Goal: Information Seeking & Learning: Find specific fact

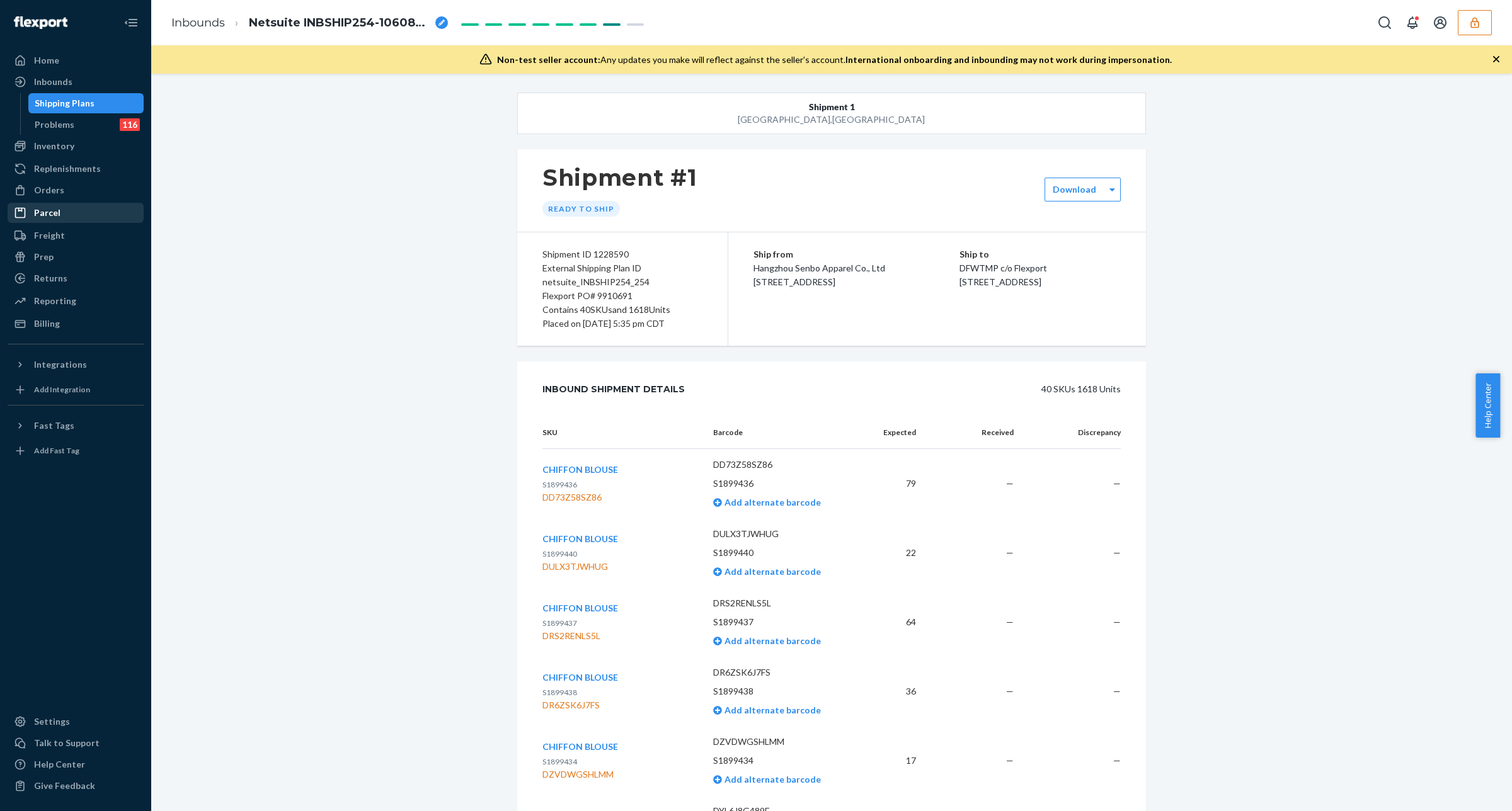
drag, startPoint x: 55, startPoint y: 195, endPoint x: 82, endPoint y: 205, distance: 28.8
click at [55, 197] on div "Orders" at bounding box center [75, 190] width 133 height 18
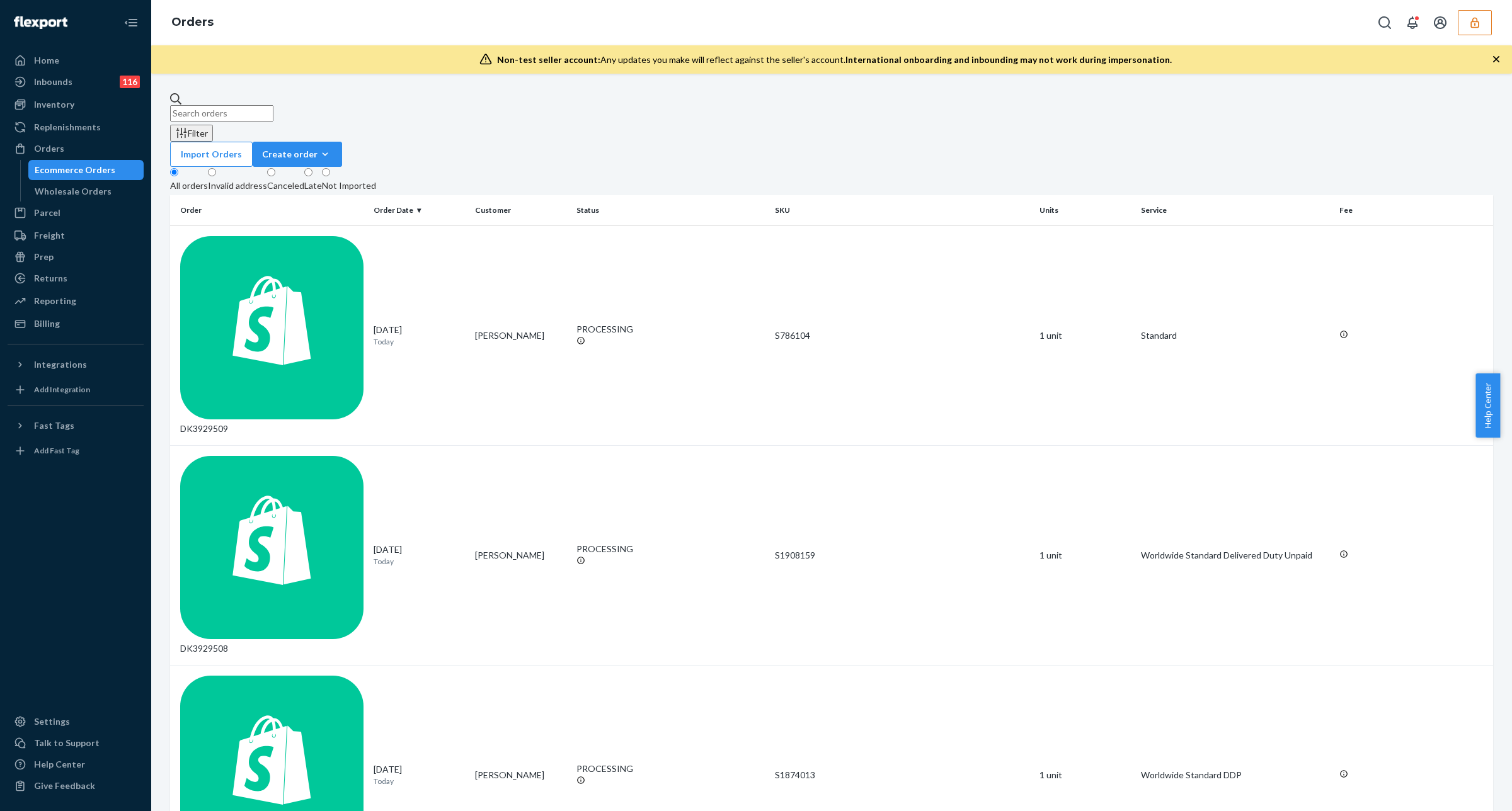
click at [1065, 141] on div "Import Orders Create order Ecommerce order Removal order" at bounding box center [832, 154] width 1323 height 25
click at [273, 108] on input "text" at bounding box center [222, 113] width 103 height 16
paste input "DK3925963"
type input "DK3925963"
click at [346, 236] on div "DK3925963" at bounding box center [272, 336] width 183 height 199
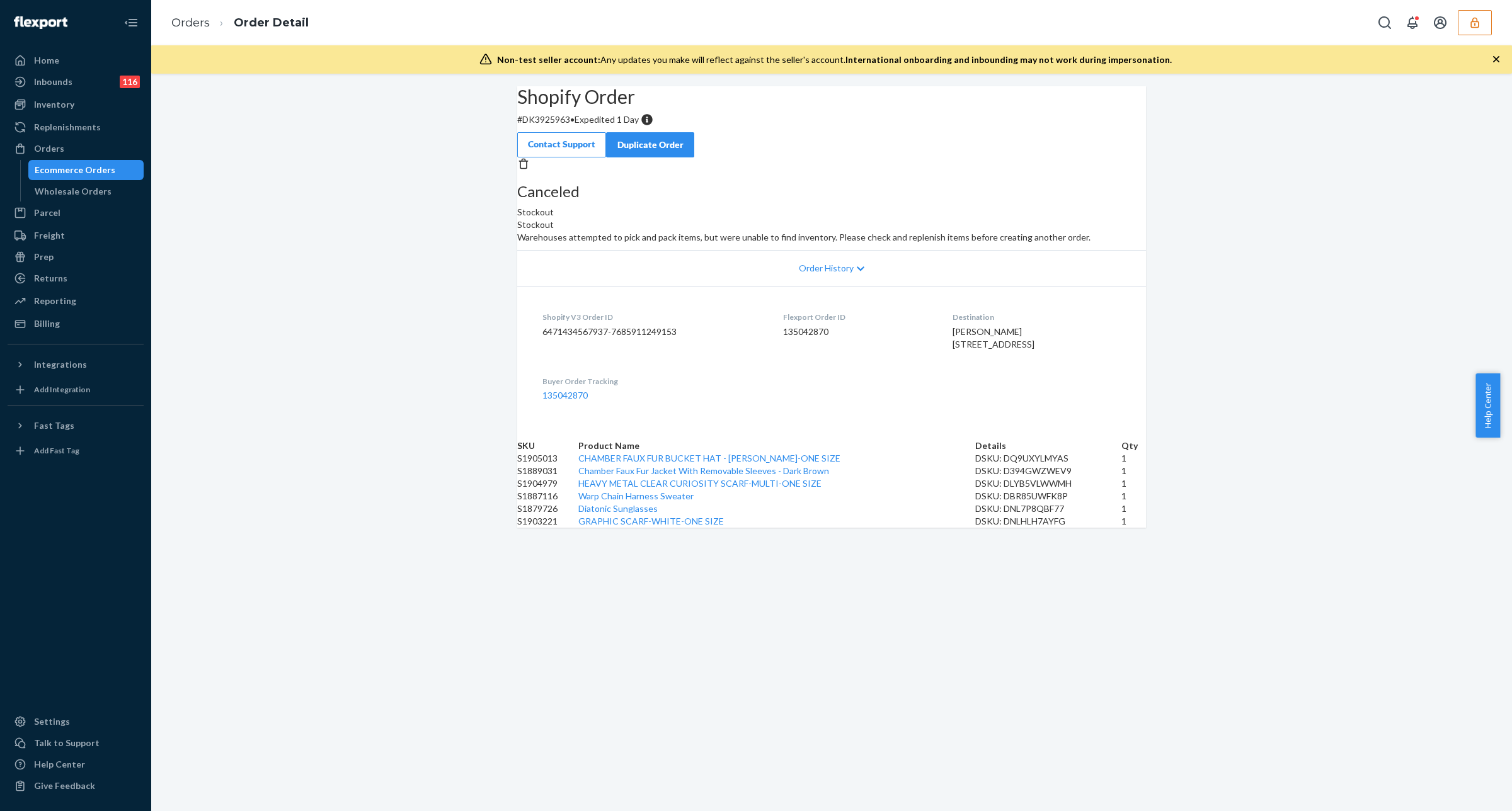
click at [1016, 465] on div "DSKU: DQ9UXYLMYAS" at bounding box center [1049, 458] width 146 height 13
copy div "DQ9UXYLMYAS"
click at [1018, 477] on td "DSKU: D394GWZWEV9" at bounding box center [1049, 471] width 146 height 13
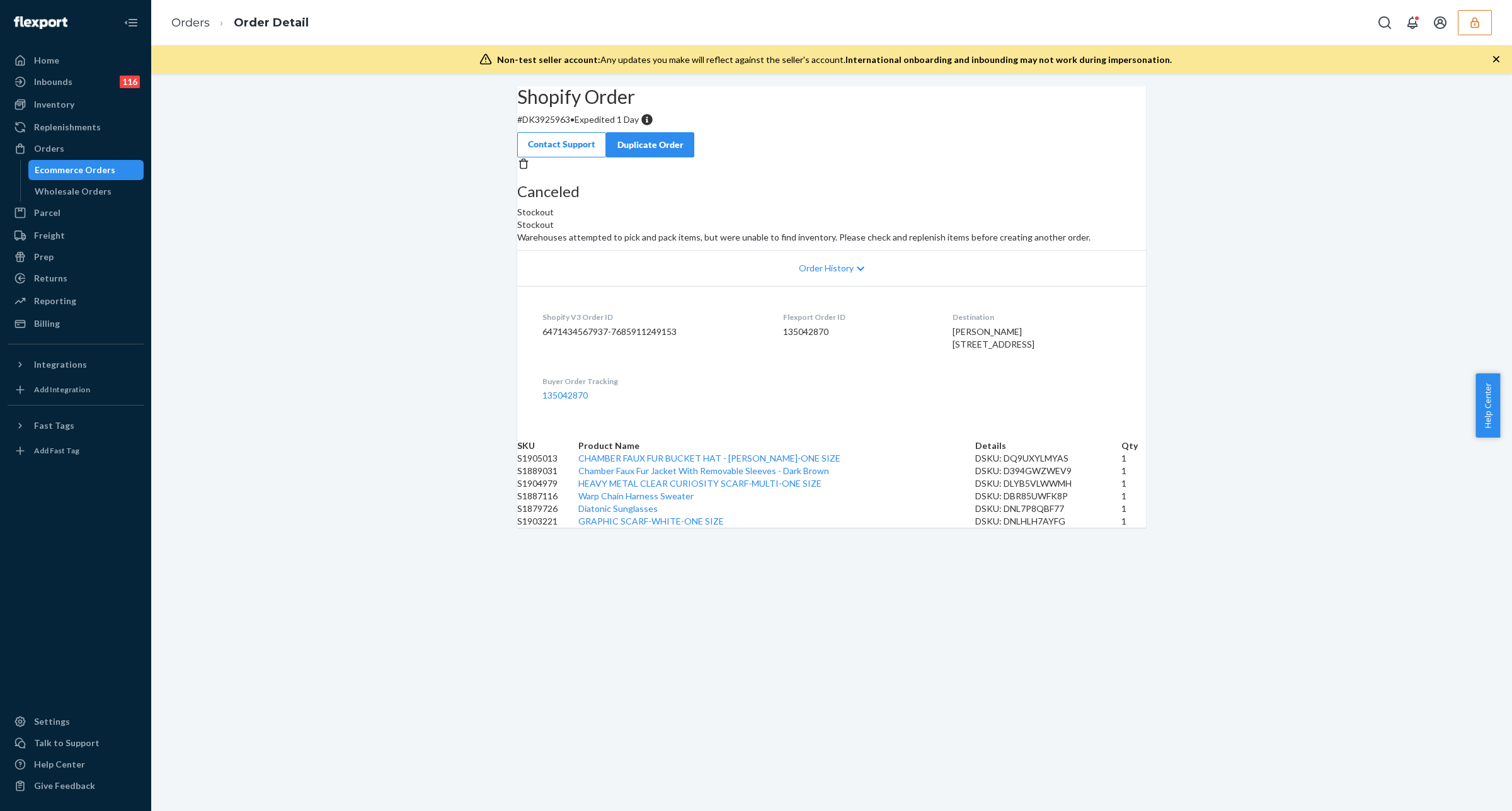
click at [1015, 477] on div "DSKU: D394GWZWEV9" at bounding box center [1049, 471] width 146 height 13
click at [1015, 477] on div "DSKU: D394GWZWEV9" at bounding box center [1049, 471] width 146 height 13
click at [1025, 477] on div "DSKU: D394GWZWEV9" at bounding box center [1049, 471] width 146 height 13
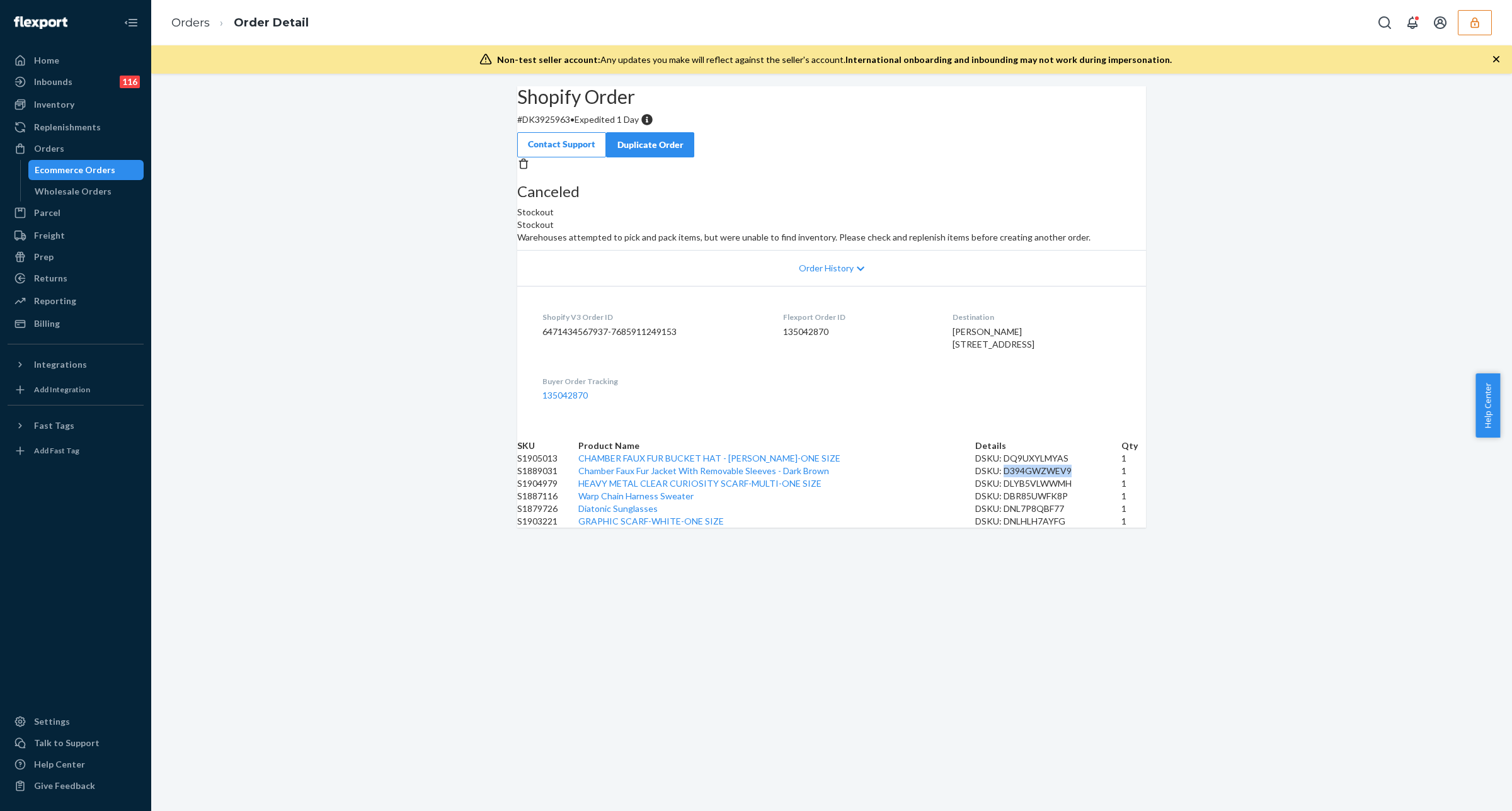
click at [1025, 477] on div "DSKU: D394GWZWEV9" at bounding box center [1049, 471] width 146 height 13
copy div "D394GWZWEV9"
click at [1012, 490] on div "DSKU: DLYB5VLWWMH" at bounding box center [1049, 483] width 146 height 13
copy div "DLYB5VLWWMH"
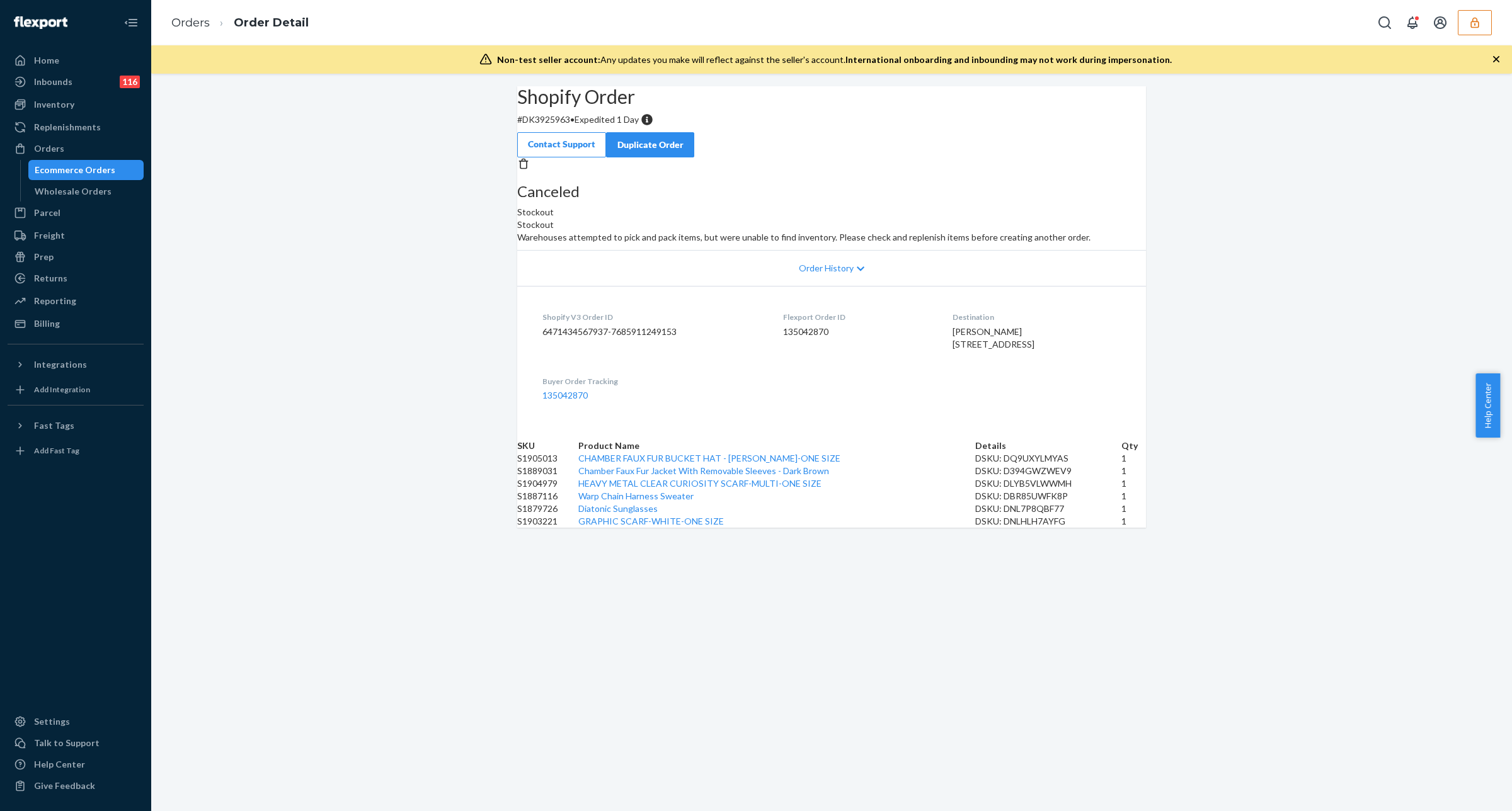
click at [1015, 502] on div "DSKU: DBR85UWFK8P" at bounding box center [1049, 496] width 146 height 13
copy div "DBR85UWFK8P"
click at [1010, 515] on div "DSKU: DNL7P8QBF77" at bounding box center [1049, 508] width 146 height 13
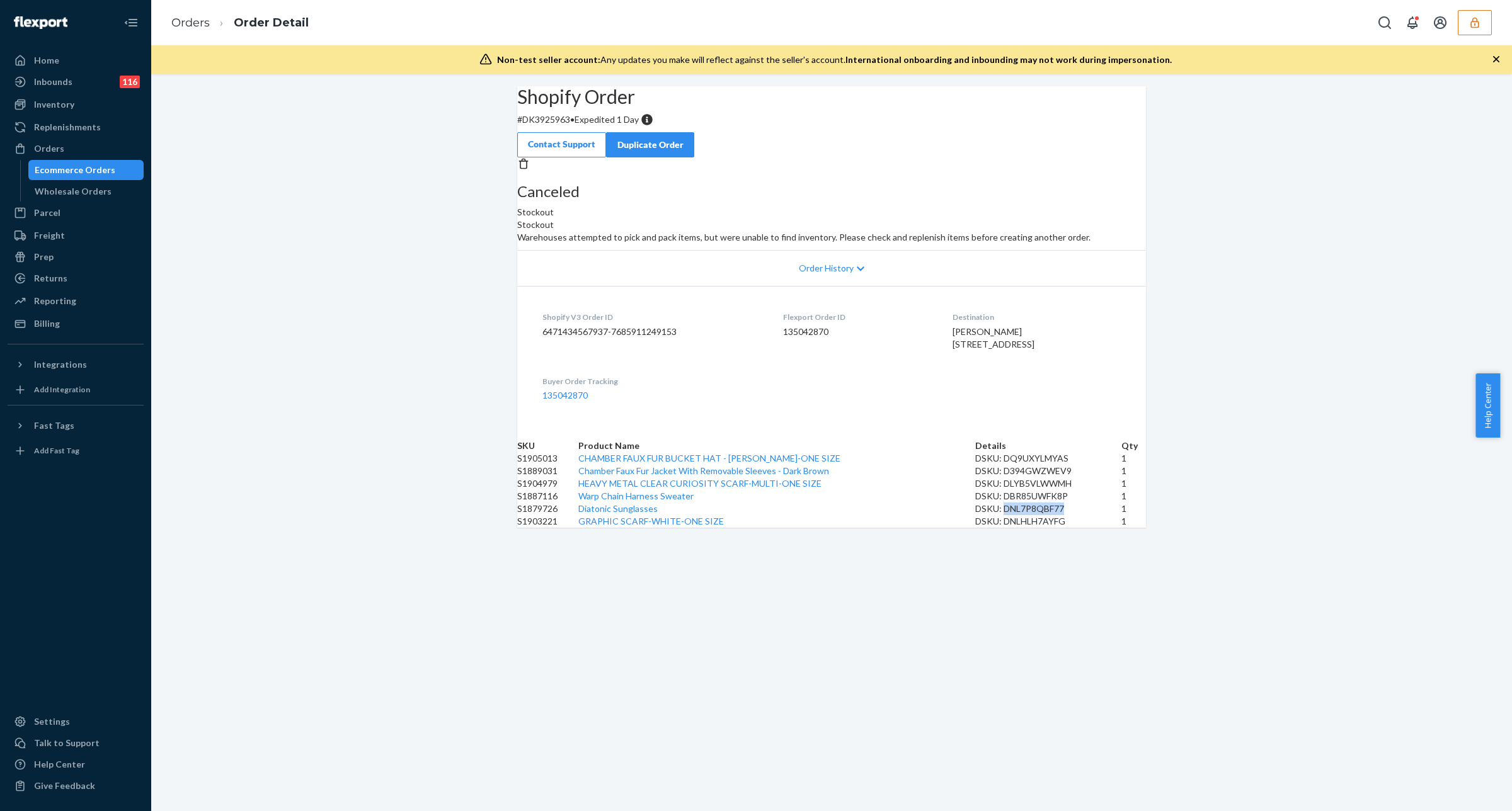
copy div "DNL7P8QBF77"
click at [1009, 527] on div "DSKU: DNLHLH7AYFG" at bounding box center [1049, 521] width 146 height 13
copy div "DNLHLH7AYFG"
click at [728, 476] on link "Chamber Faux Fur Jacket With Removable Sleeves - Dark Brown" at bounding box center [704, 471] width 251 height 11
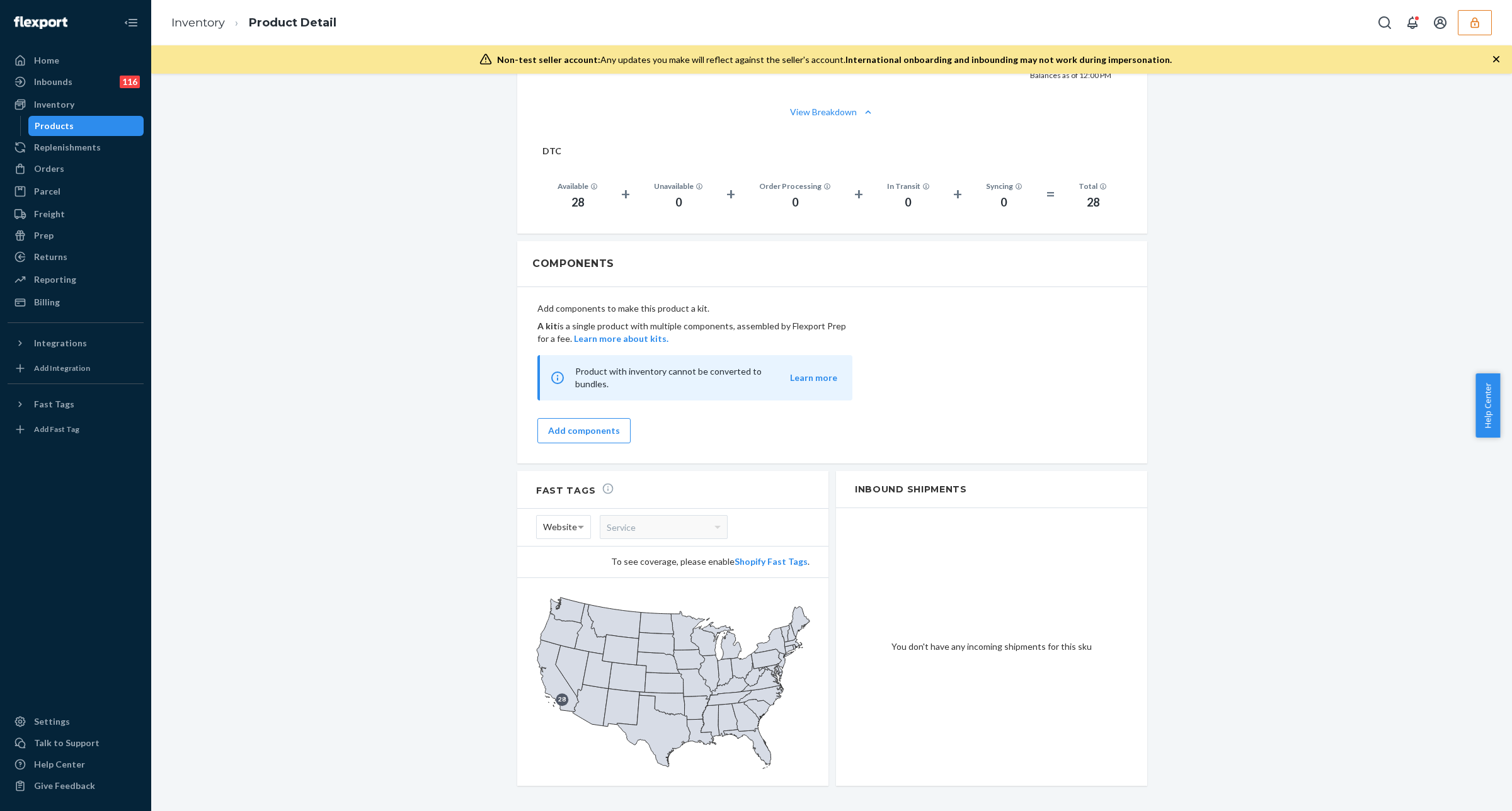
scroll to position [989, 0]
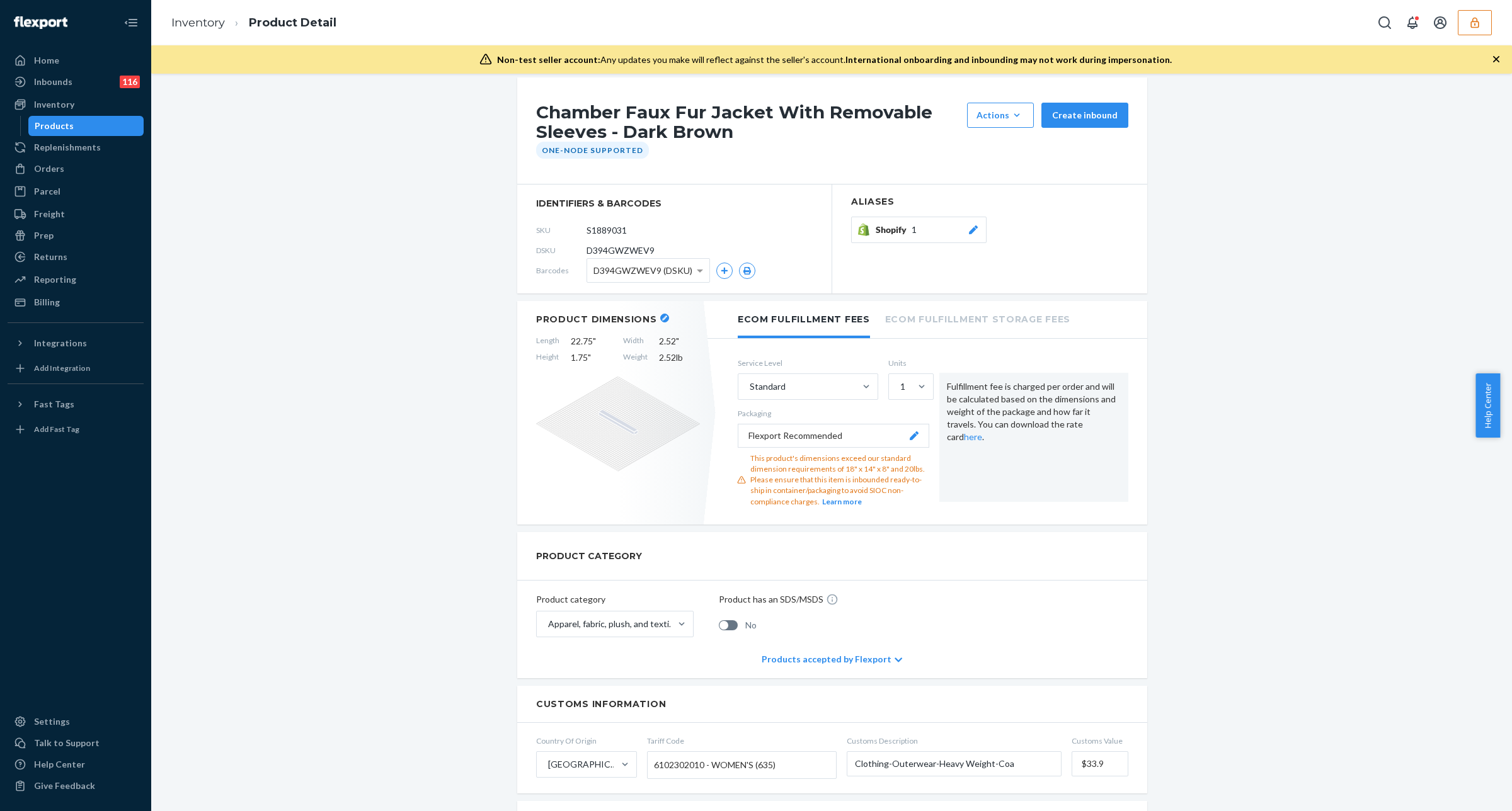
scroll to position [0, 0]
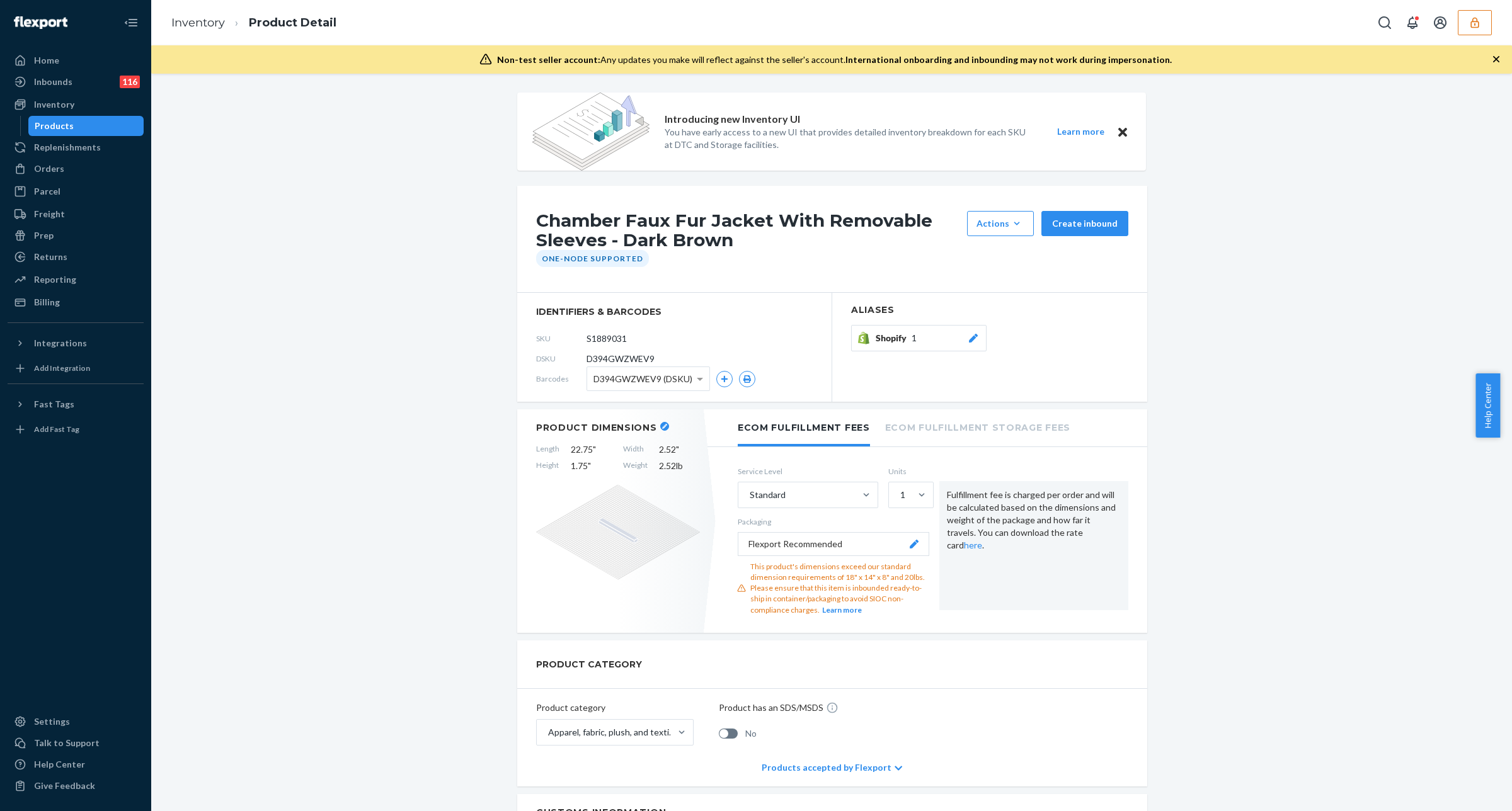
drag, startPoint x: 1192, startPoint y: 126, endPoint x: 1188, endPoint y: 134, distance: 8.9
